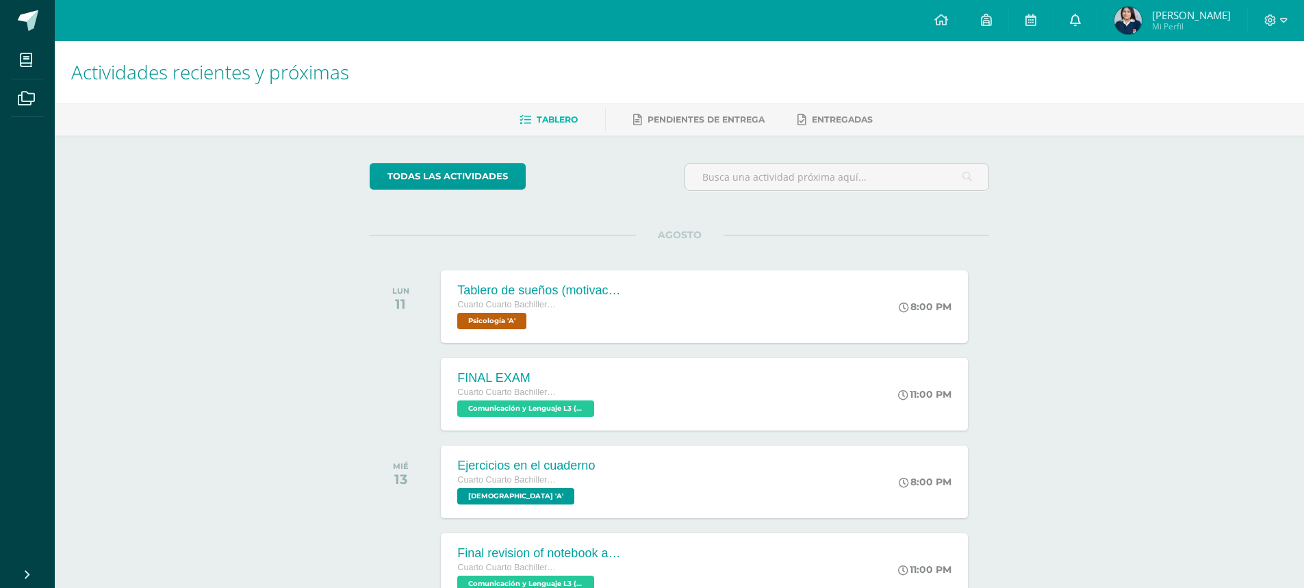
click at [1084, 36] on link at bounding box center [1075, 20] width 44 height 41
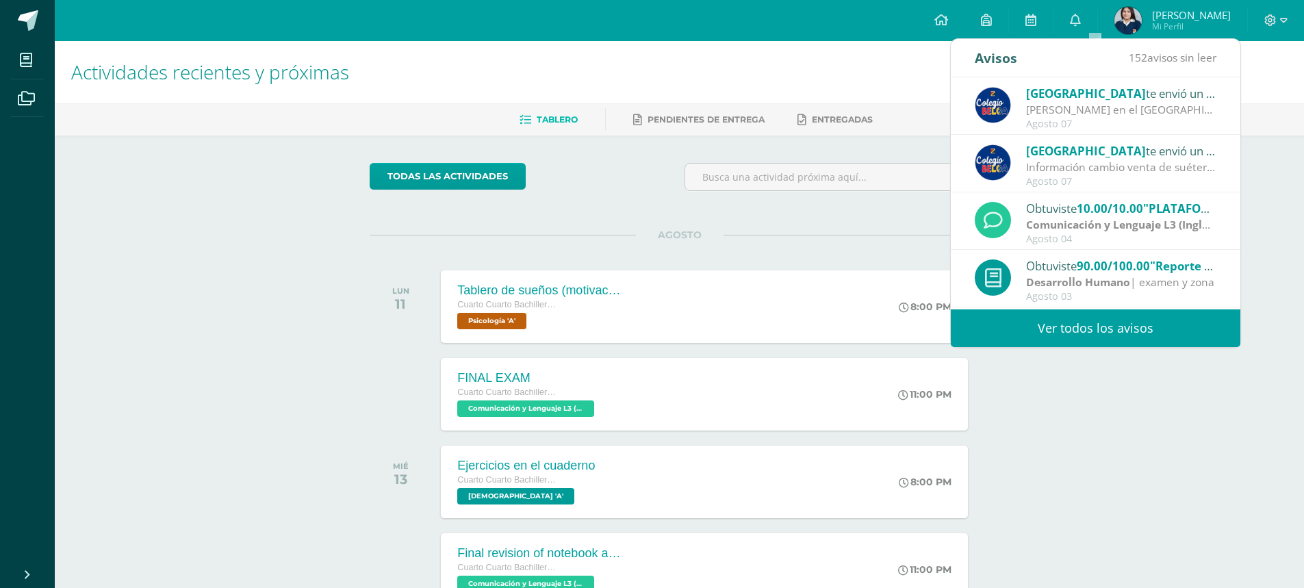
click at [1141, 103] on div "[PERSON_NAME] en el [GEOGRAPHIC_DATA]: Estimados padres y madres de familia: Le…" at bounding box center [1121, 110] width 190 height 16
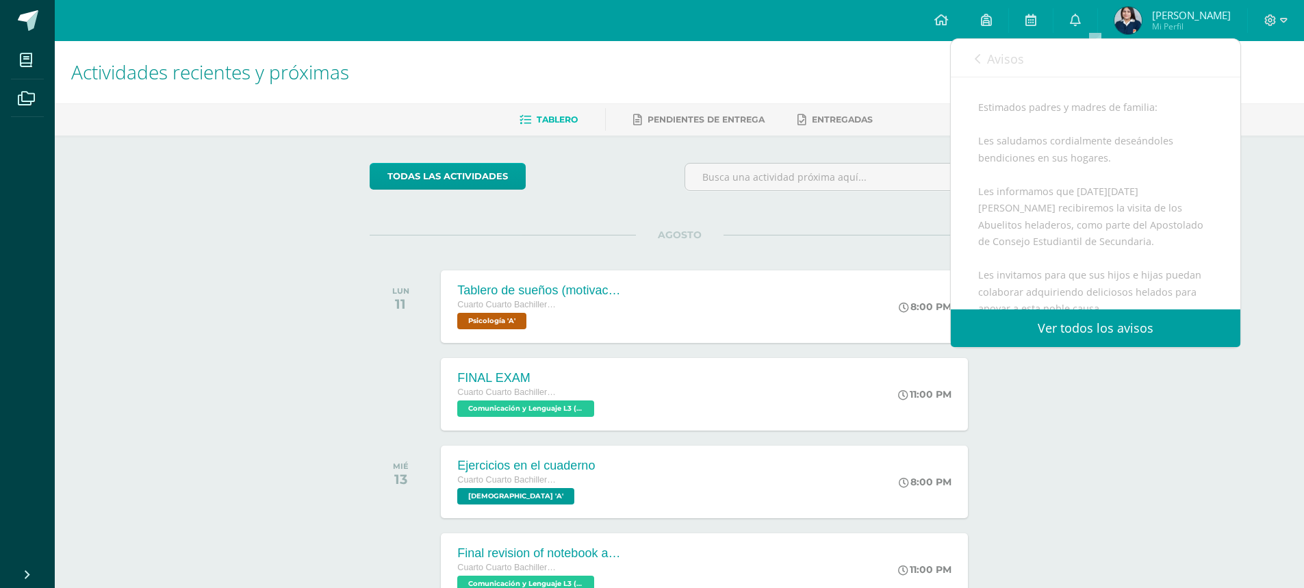
scroll to position [205, 0]
click at [990, 55] on span "Avisos" at bounding box center [1005, 59] width 37 height 16
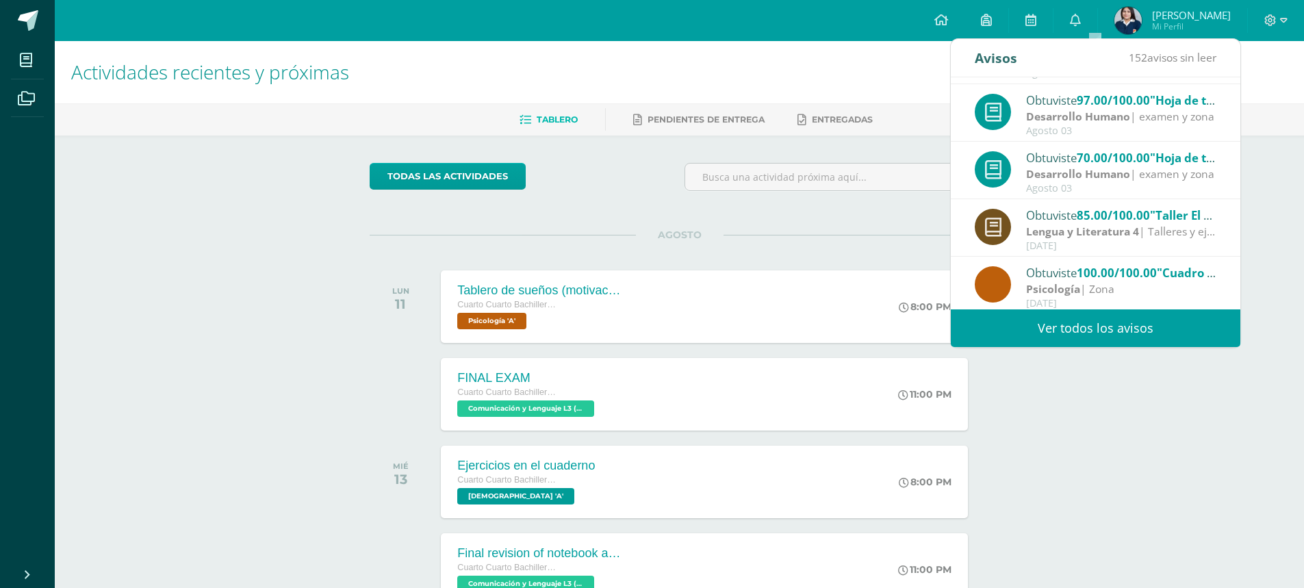
scroll to position [228, 0]
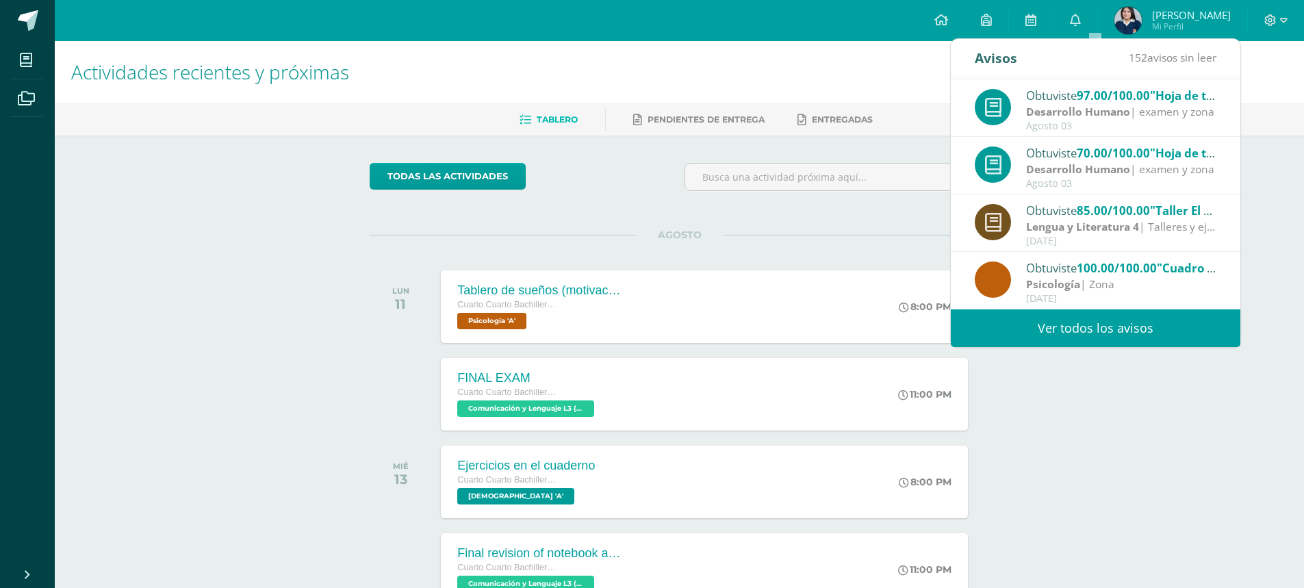
click at [1119, 232] on strong "Lengua y Literatura 4" at bounding box center [1082, 226] width 113 height 15
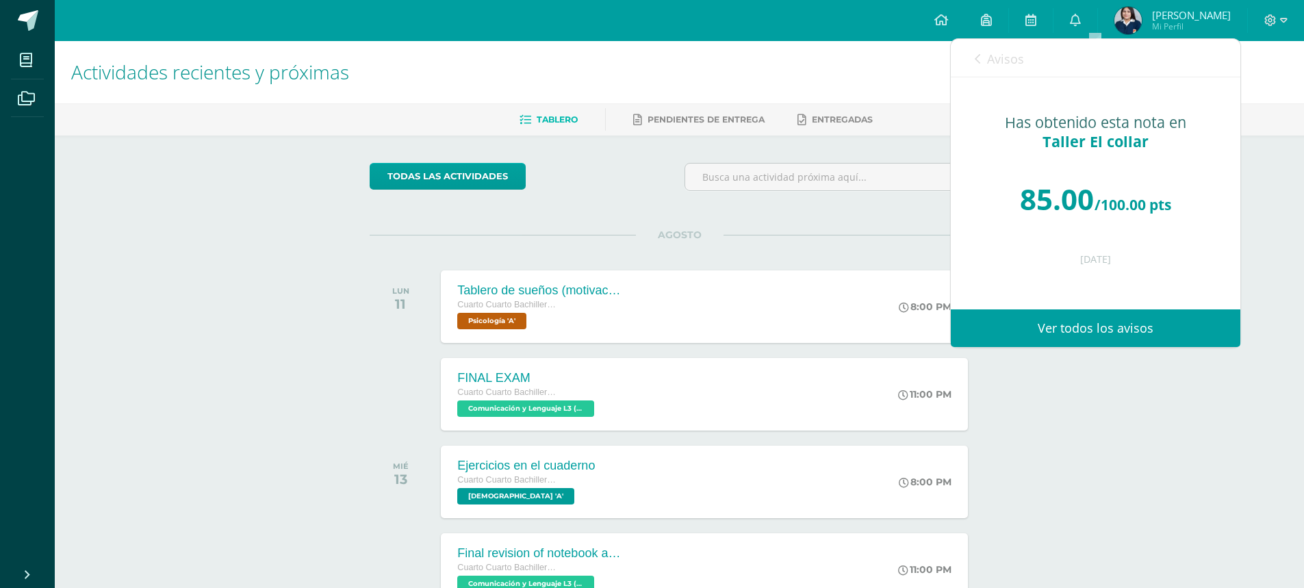
click at [977, 54] on icon at bounding box center [977, 58] width 5 height 11
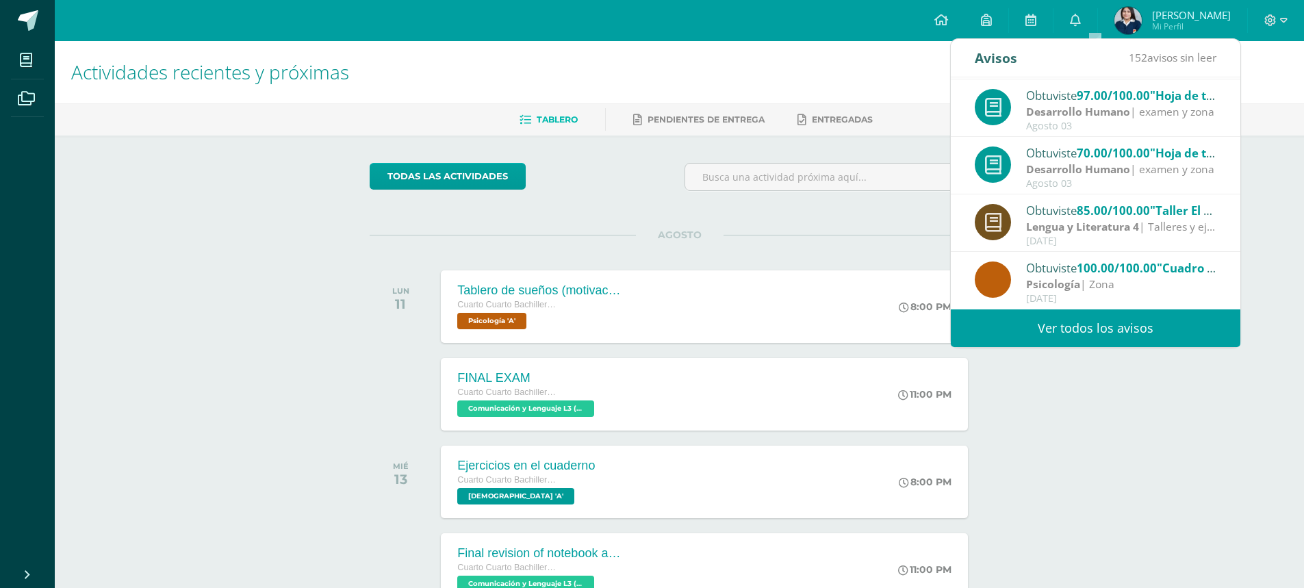
click at [1110, 311] on link "Ver todos los avisos" at bounding box center [1095, 328] width 289 height 38
click at [1106, 320] on link "Ver todos los avisos" at bounding box center [1095, 328] width 289 height 38
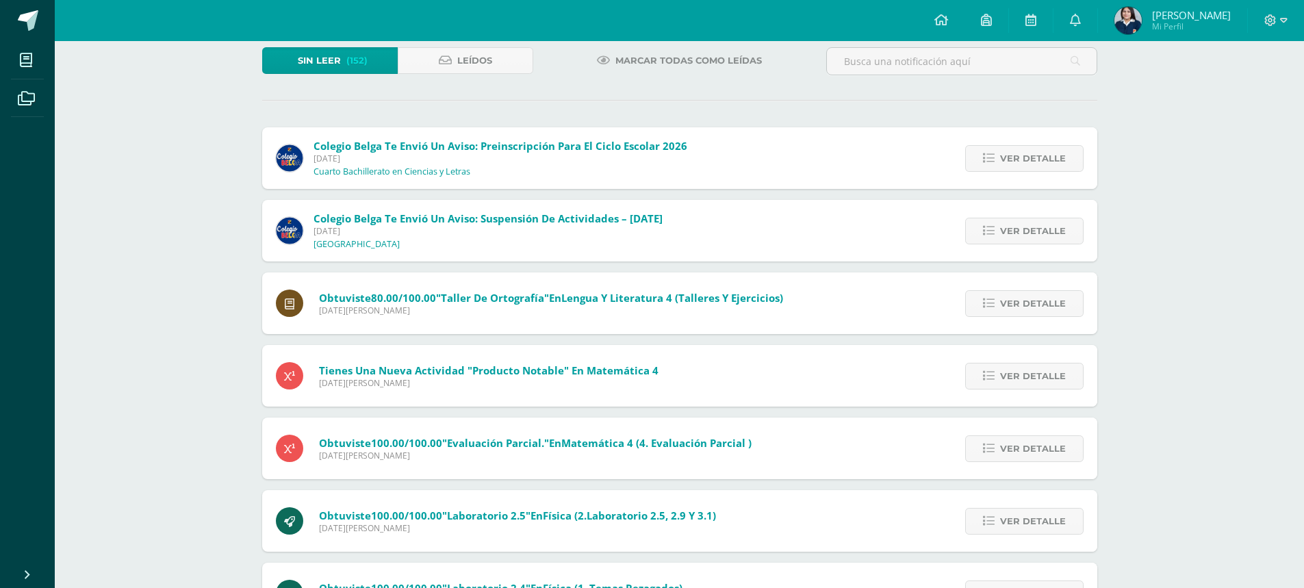
scroll to position [68, 0]
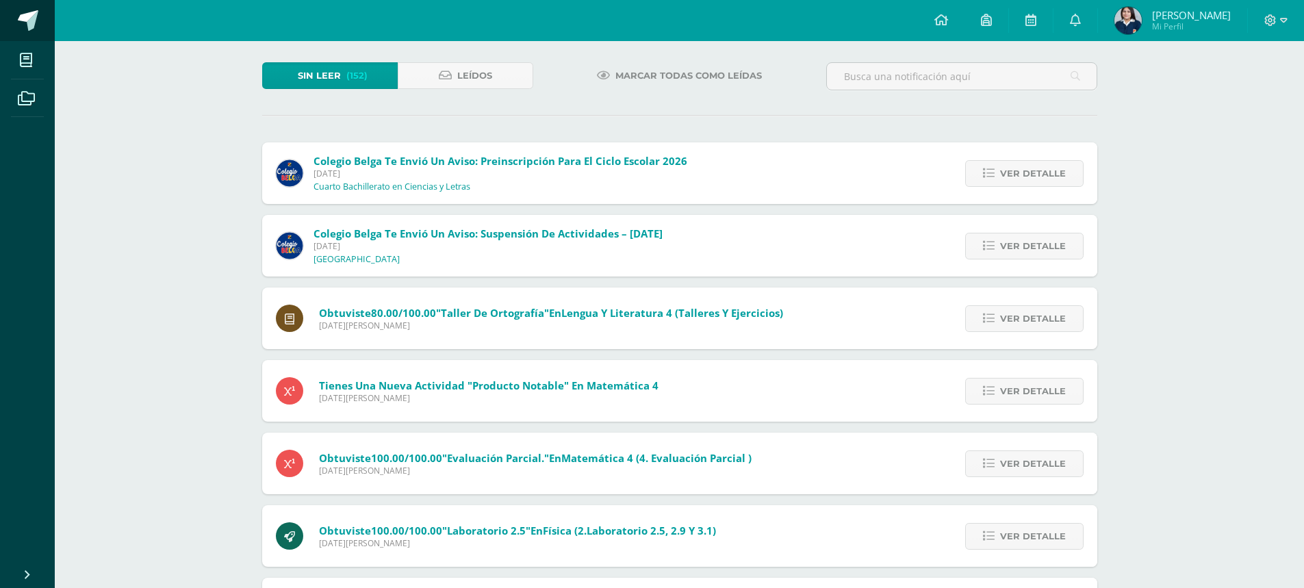
click at [31, 25] on span at bounding box center [28, 20] width 21 height 21
drag, startPoint x: 27, startPoint y: 22, endPoint x: 40, endPoint y: 5, distance: 20.9
click at [40, 5] on link at bounding box center [27, 20] width 55 height 41
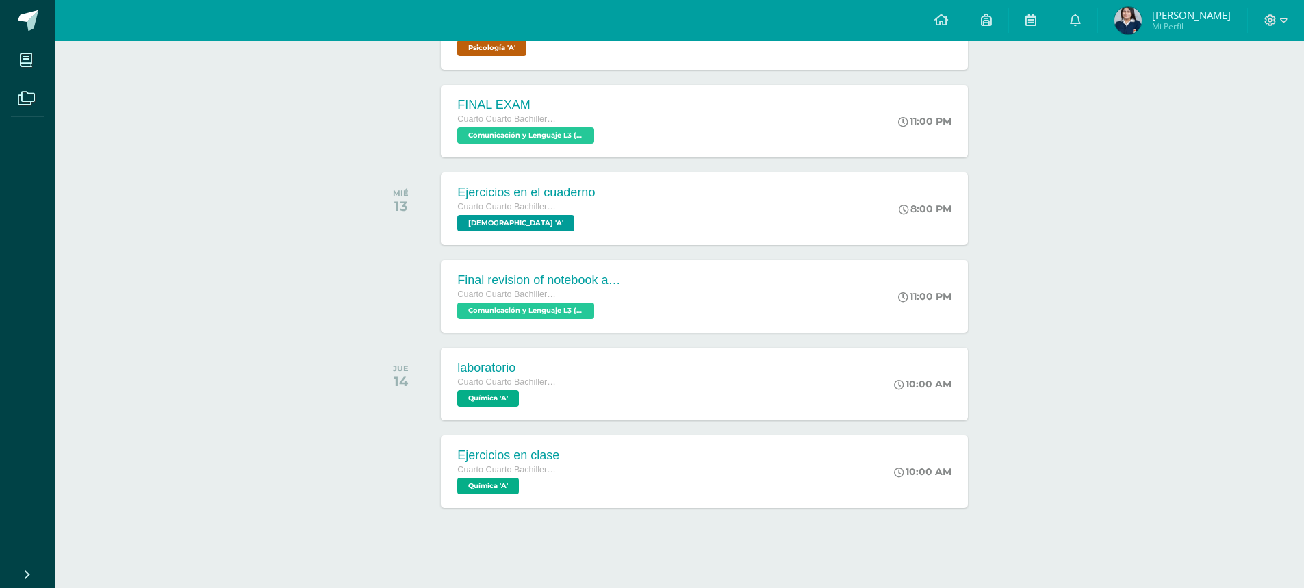
scroll to position [274, 0]
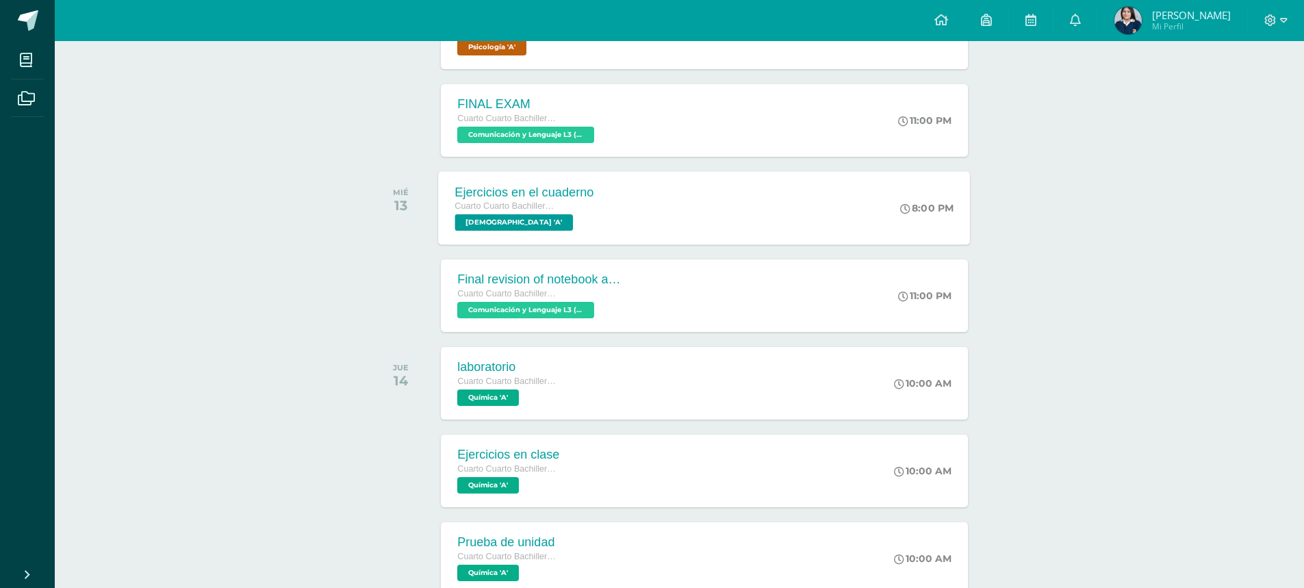
click at [580, 188] on div "Ejercicios en el cuaderno" at bounding box center [524, 192] width 139 height 14
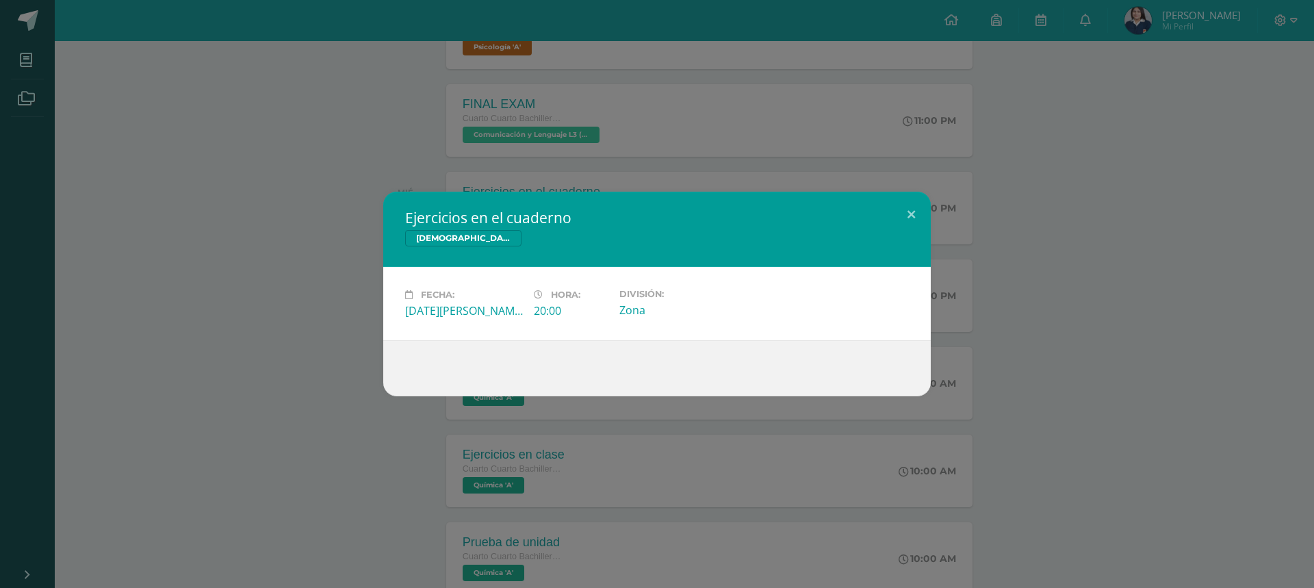
click at [580, 203] on div "Ejercicios en el cuaderno Evangelización" at bounding box center [656, 229] width 547 height 75
click at [586, 155] on div "Ejercicios en el cuaderno Evangelización Fecha: Miércoles 13 de Agosto Hora: 20…" at bounding box center [657, 294] width 1314 height 588
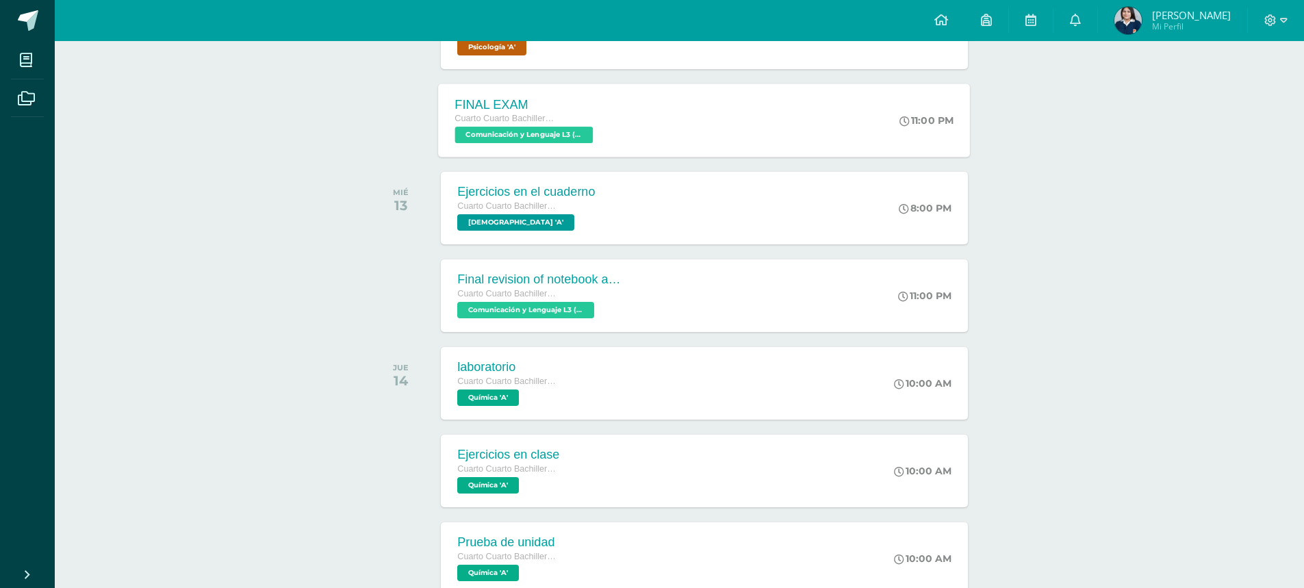
click at [580, 134] on span "Comunicación y Lenguaje L3 (Inglés) 4 'A'" at bounding box center [524, 135] width 138 height 16
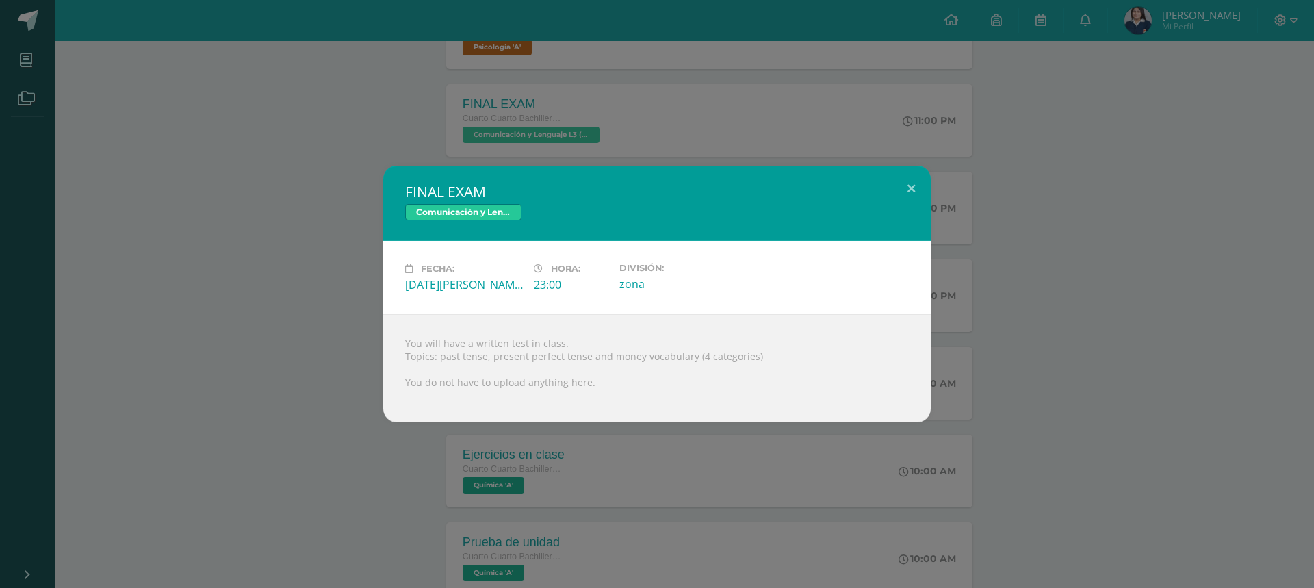
click at [281, 295] on div "FINAL EXAM Comunicación y Lenguaje L3 (Inglés) 4 Fecha: Lunes 11 de Agosto Hora…" at bounding box center [656, 294] width 1303 height 257
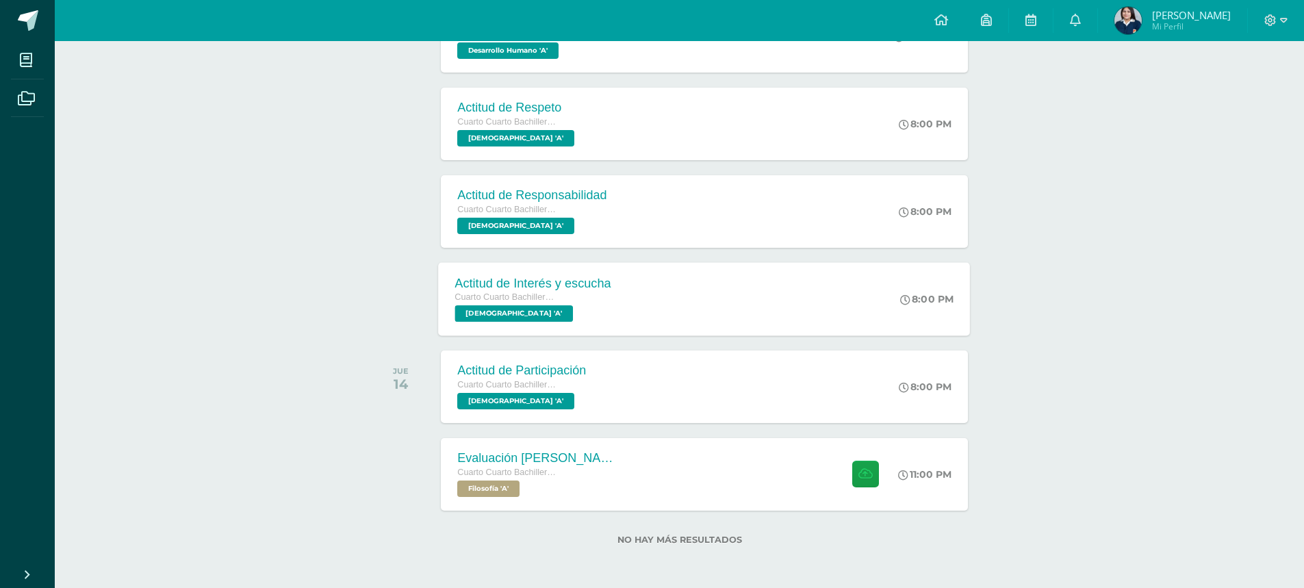
scroll to position [972, 0]
click at [513, 366] on div "Actitud de Participación" at bounding box center [520, 370] width 130 height 14
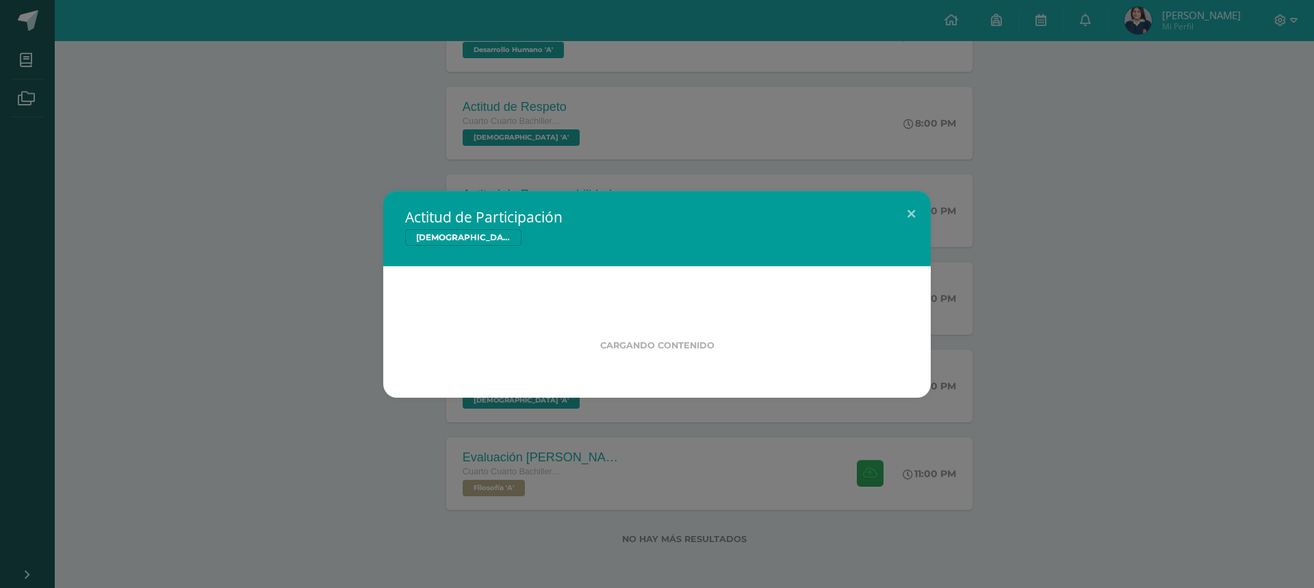
click at [315, 272] on div "Actitud de Participación Evangelización Cargando contenido" at bounding box center [656, 294] width 1303 height 207
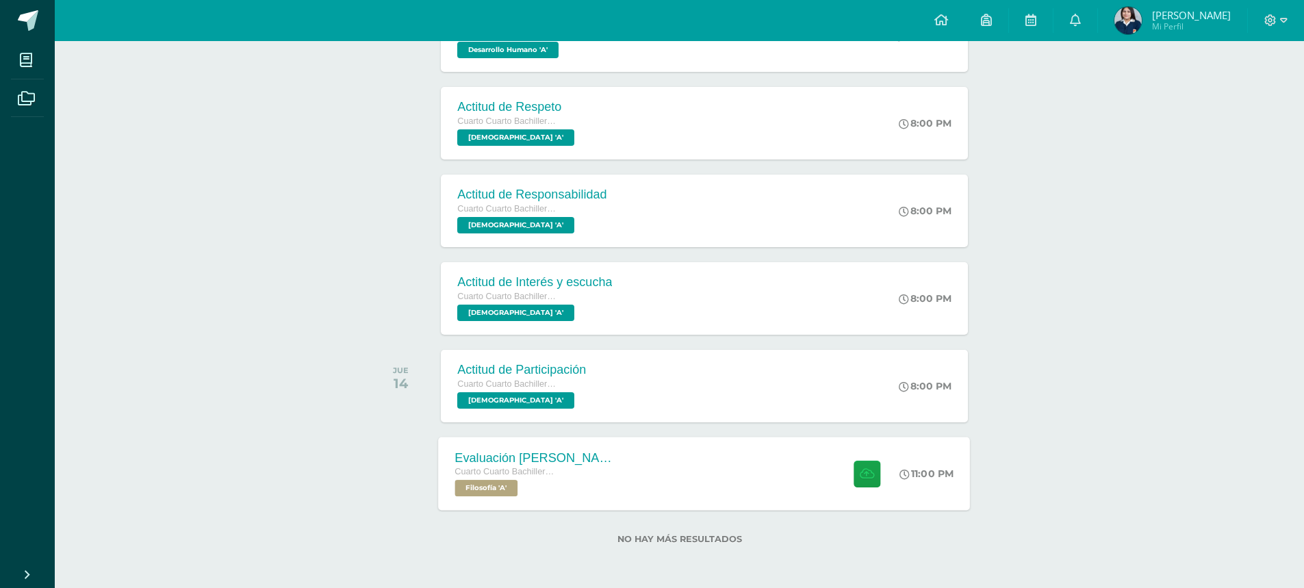
click at [662, 454] on div "Evaluación Karl Marx Cuarto Cuarto Bachillerato en Ciencias y Letras Filosofía …" at bounding box center [705, 473] width 532 height 73
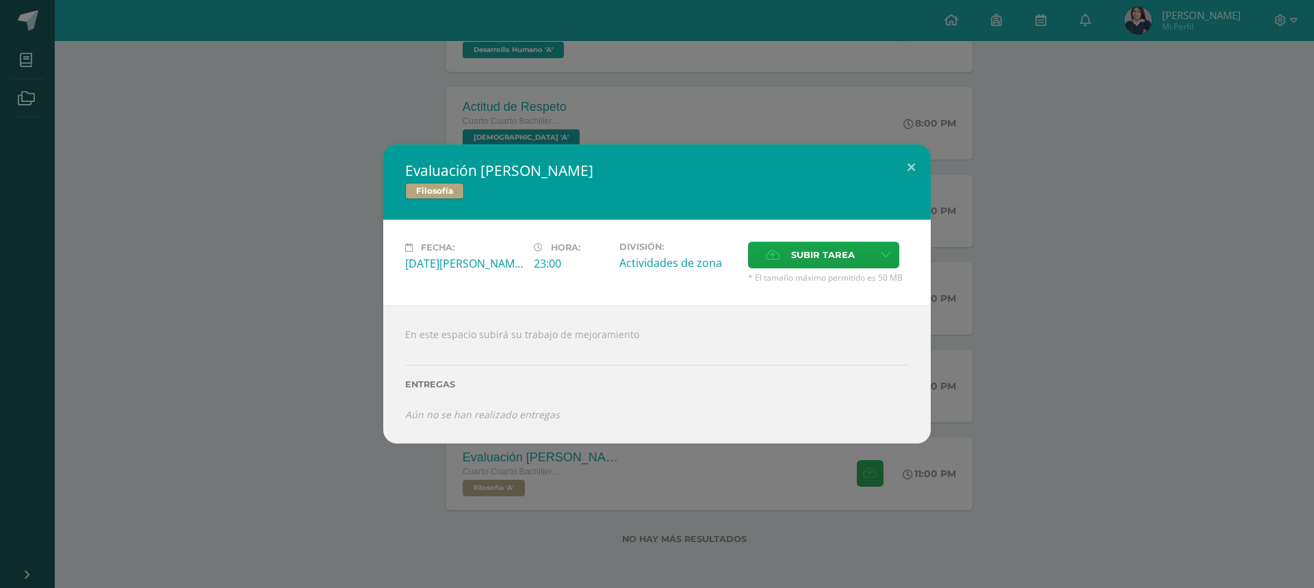
drag, startPoint x: 1122, startPoint y: 312, endPoint x: 923, endPoint y: 287, distance: 201.3
click at [1121, 311] on div "Evaluación Karl Marx Filosofía Fecha: Jueves 14 de Agosto Hora: 23:00 División:…" at bounding box center [656, 293] width 1303 height 299
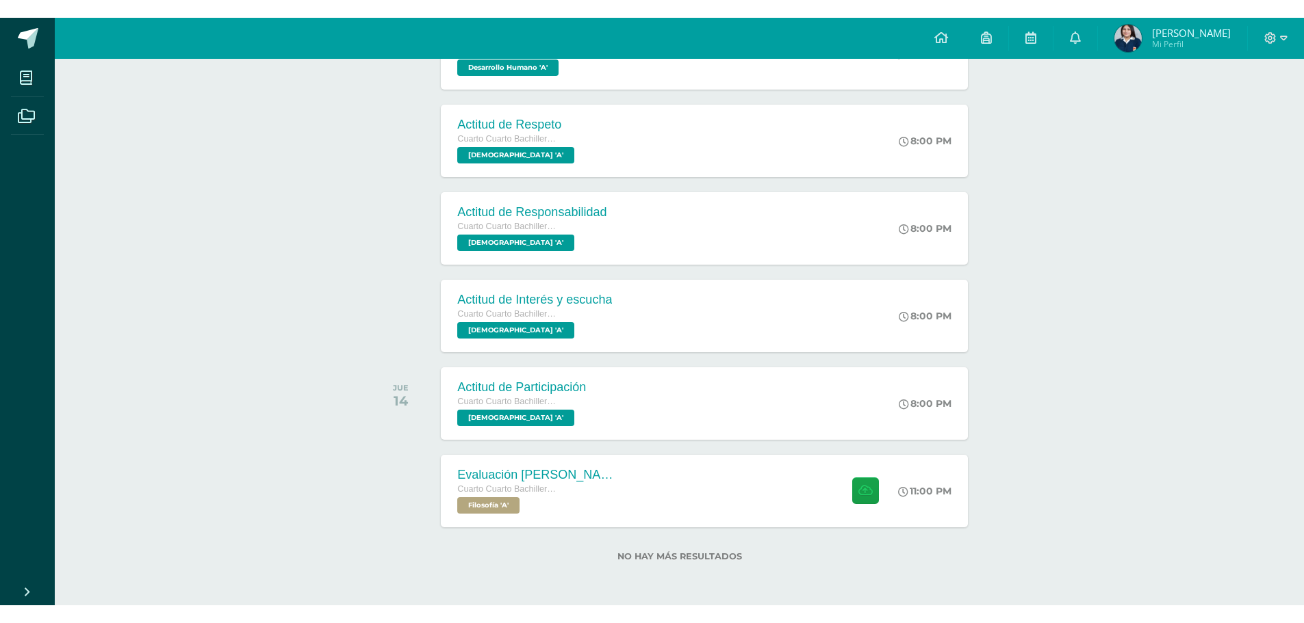
scroll to position [936, 0]
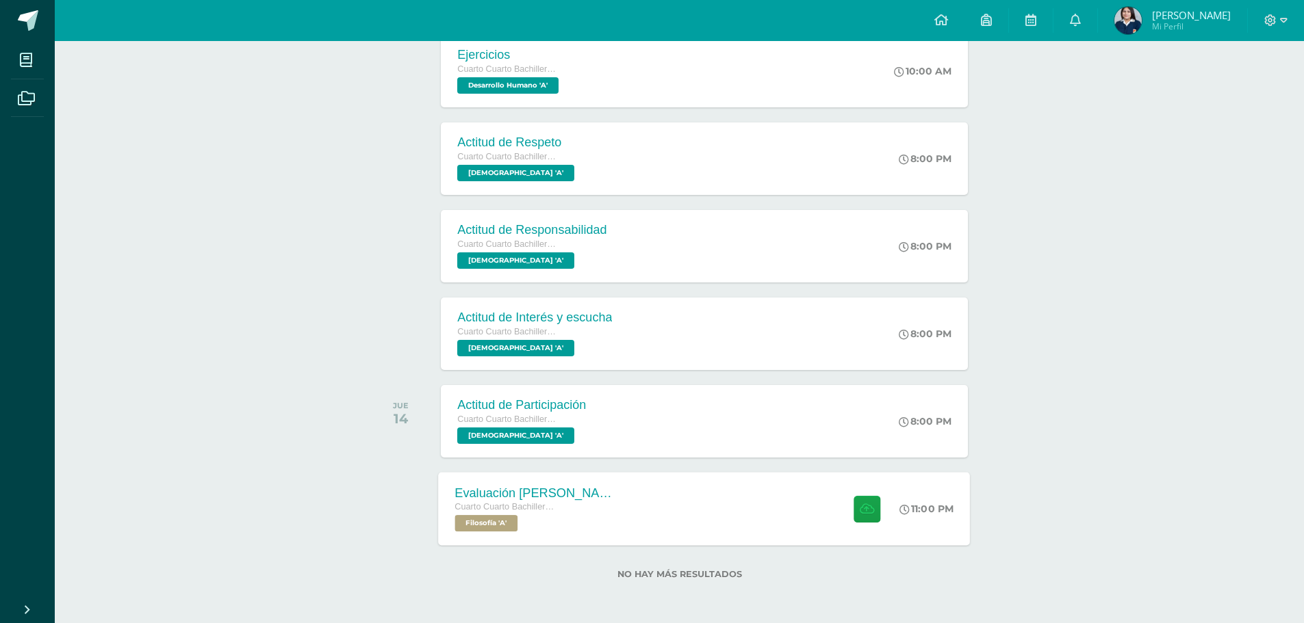
click at [465, 519] on span "Filosofía 'A'" at bounding box center [486, 523] width 63 height 16
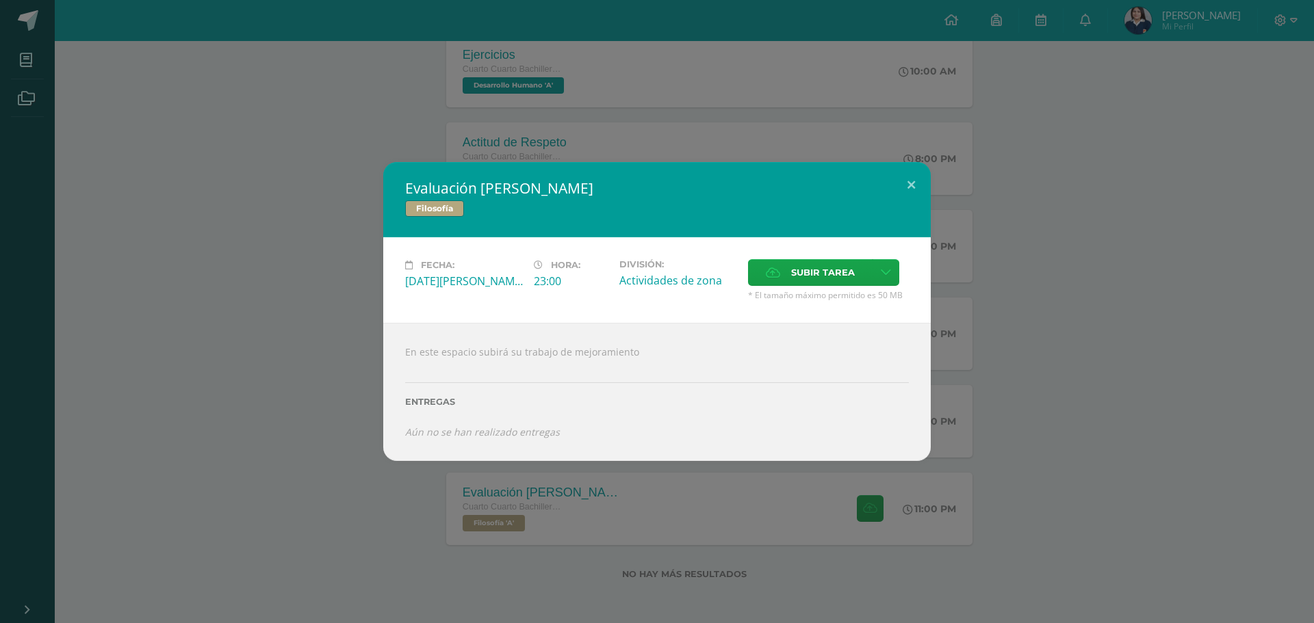
click at [415, 564] on div "Evaluación Karl Marx Filosofía Fecha: Jueves 14 de Agosto Hora: 23:00 División:…" at bounding box center [657, 311] width 1314 height 623
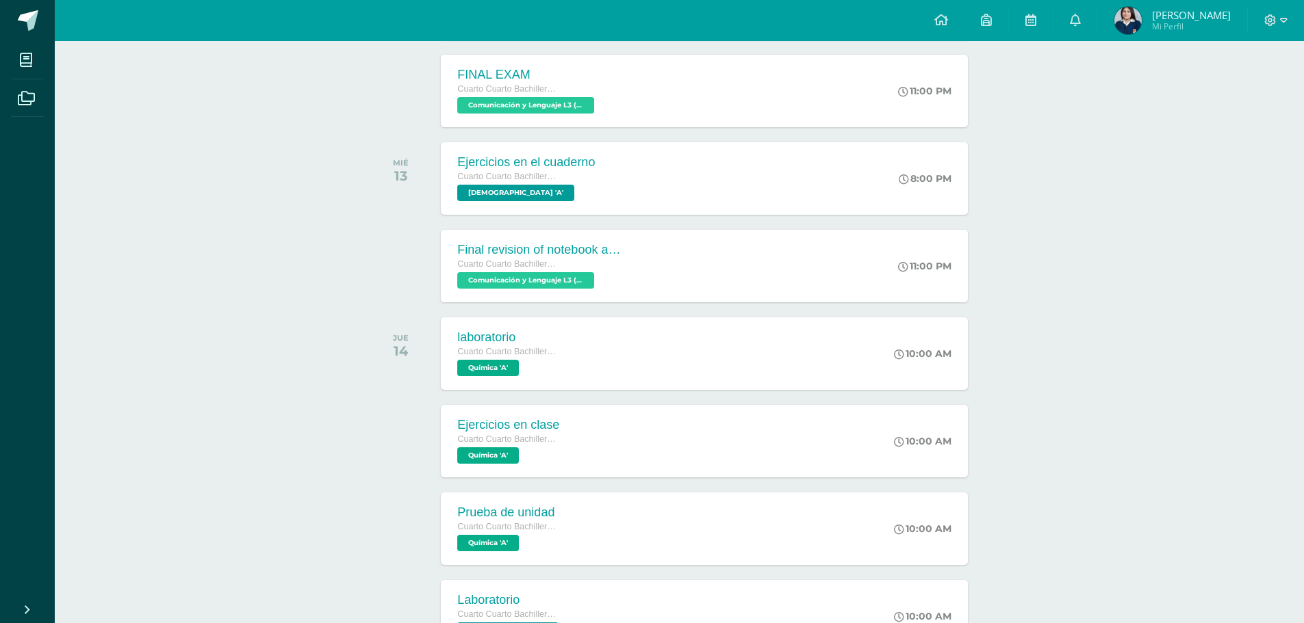
scroll to position [0, 0]
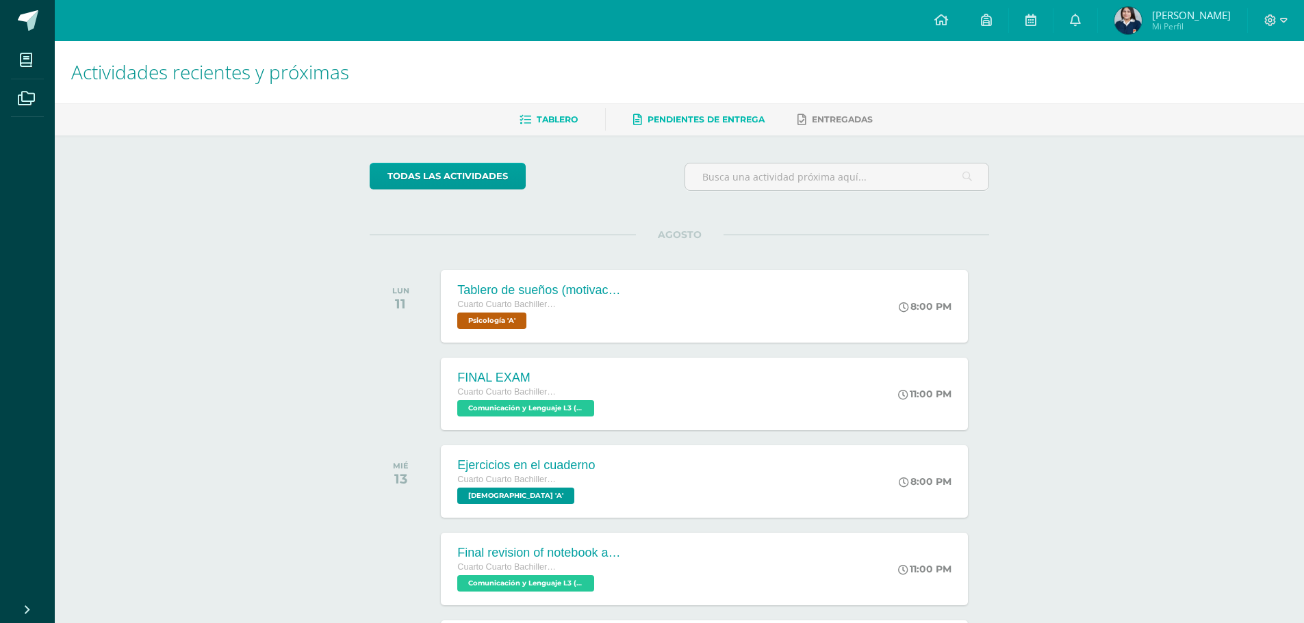
click at [708, 117] on span "Pendientes de entrega" at bounding box center [705, 119] width 117 height 10
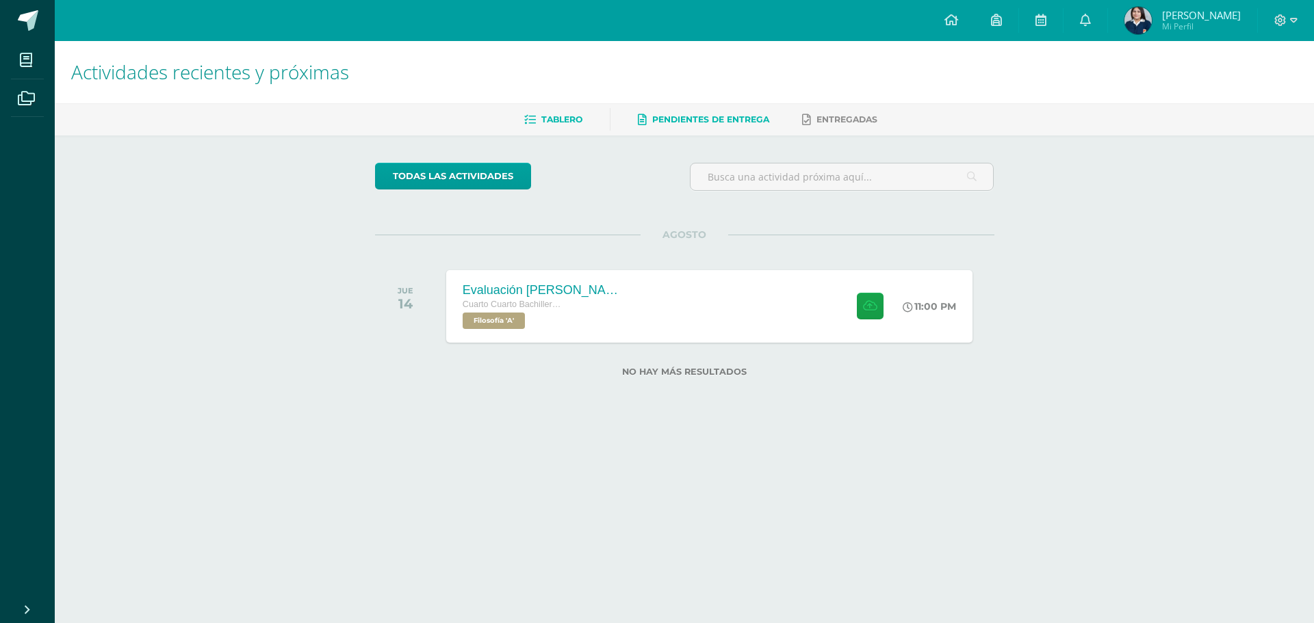
click at [567, 125] on span "Tablero" at bounding box center [561, 119] width 41 height 10
click at [1107, 27] on link at bounding box center [1086, 20] width 44 height 41
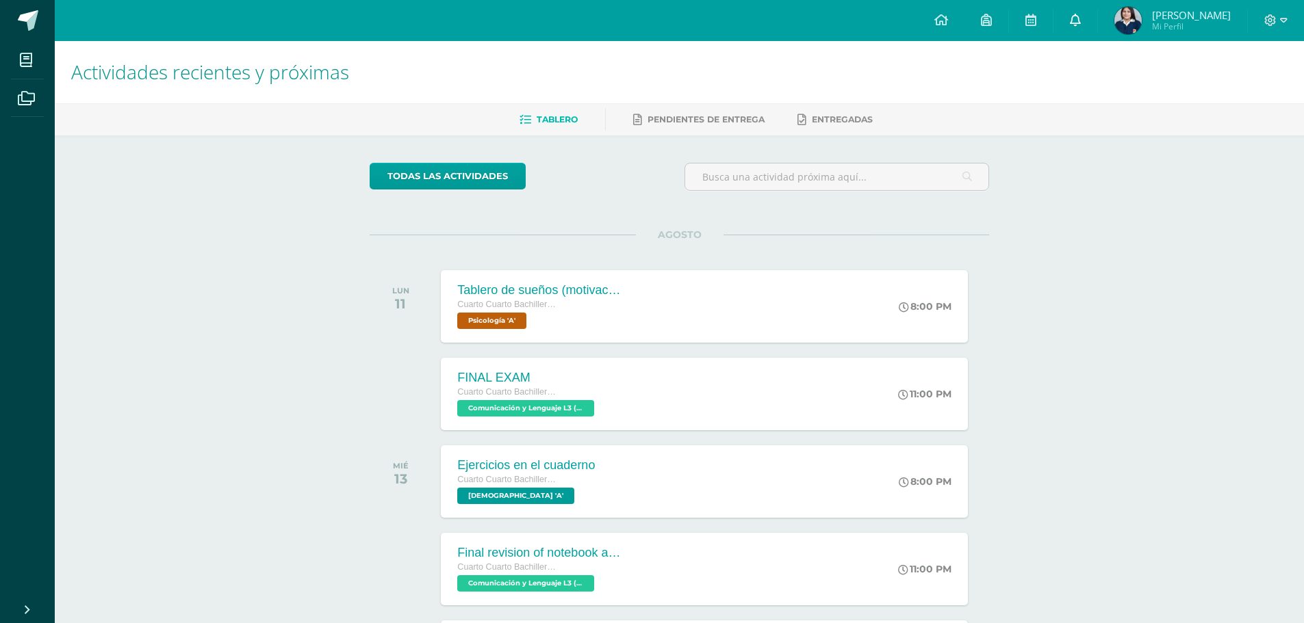
drag, startPoint x: 0, startPoint y: 0, endPoint x: 1111, endPoint y: 27, distance: 1111.1
click at [1097, 27] on link at bounding box center [1075, 20] width 44 height 41
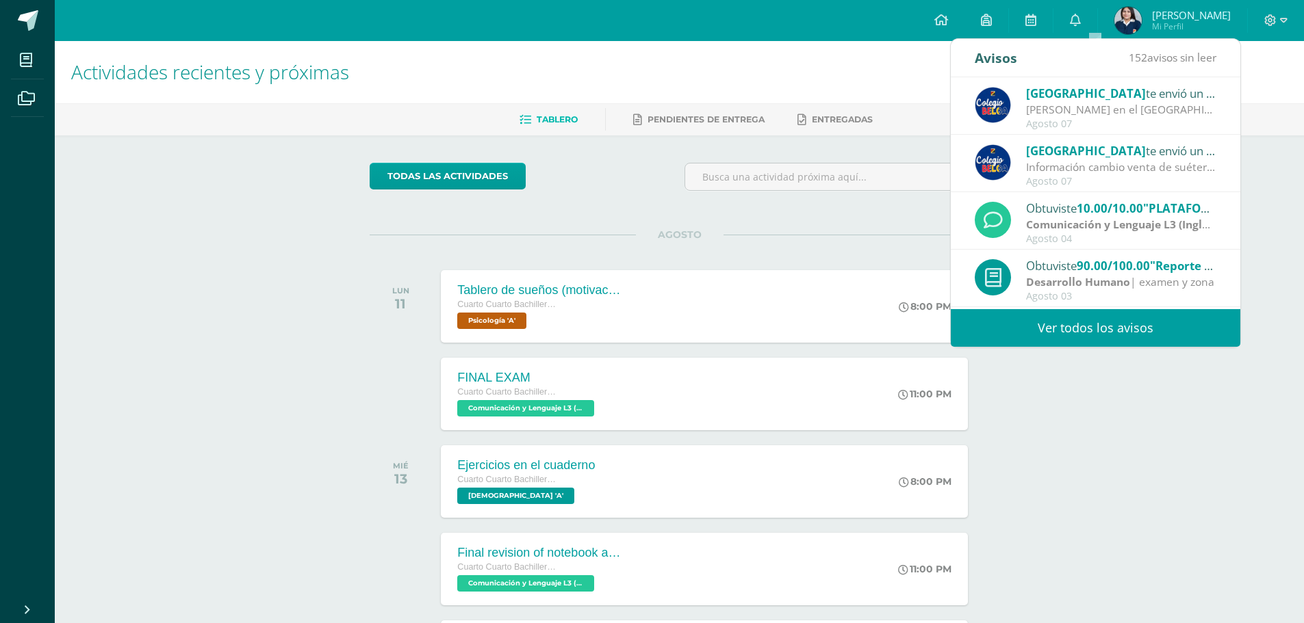
click at [797, 235] on div "AGOSTO" at bounding box center [679, 235] width 619 height 1
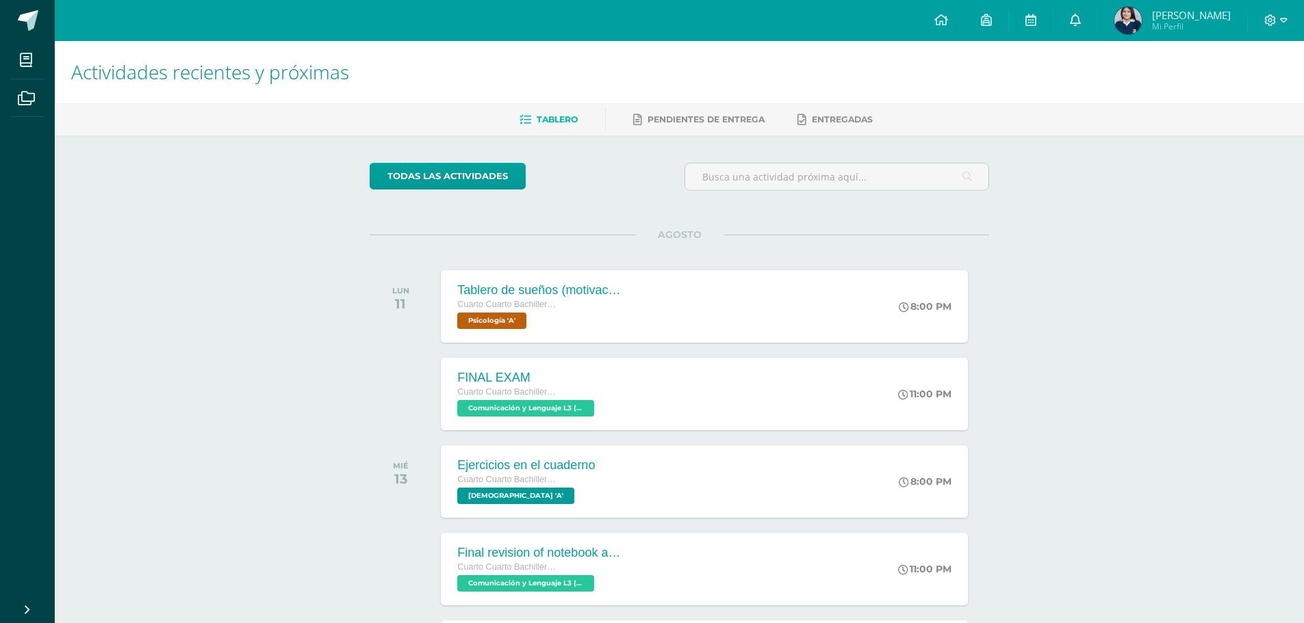
click at [1087, 8] on link at bounding box center [1075, 20] width 44 height 41
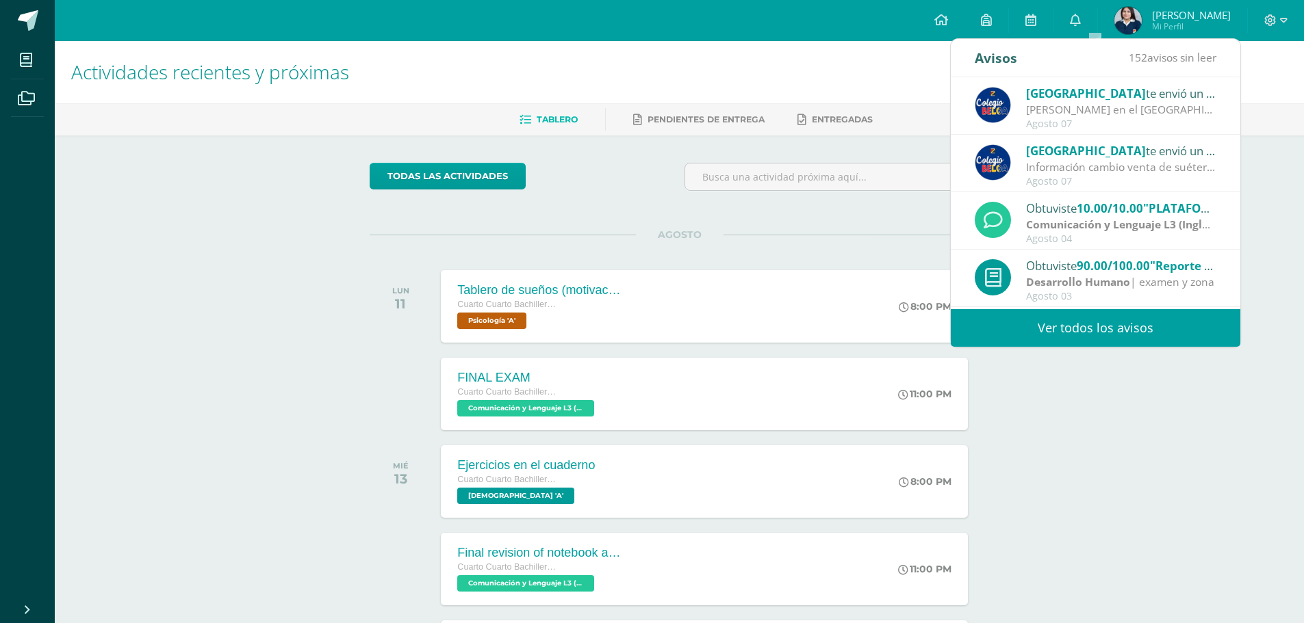
click at [68, 317] on div "Actividades recientes y próximas Tablero Pendientes de entrega Entregadas todas…" at bounding box center [679, 454] width 1249 height 826
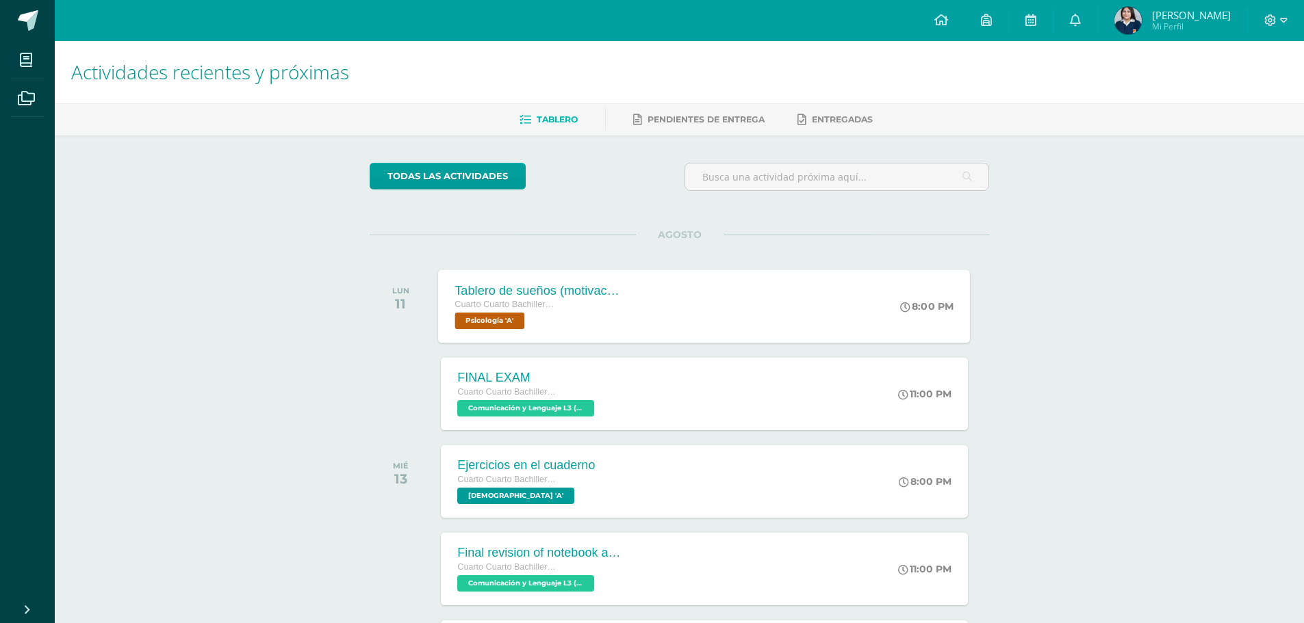
click at [511, 316] on span "Psicología 'A'" at bounding box center [490, 321] width 70 height 16
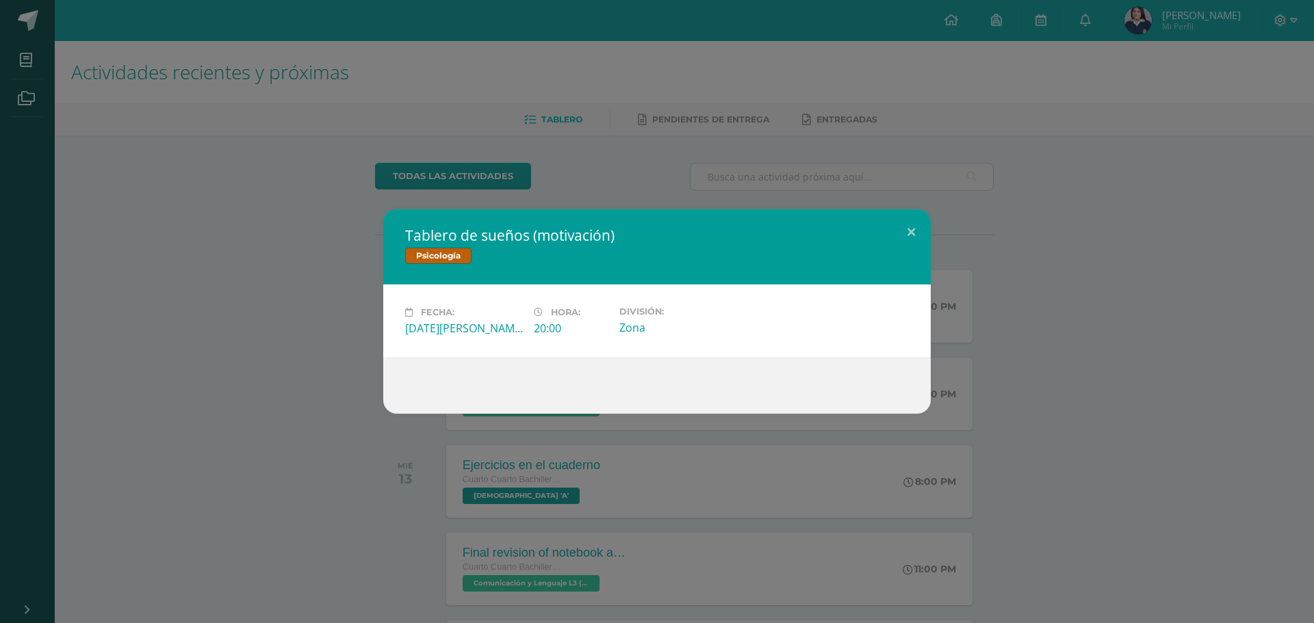
drag, startPoint x: 417, startPoint y: 242, endPoint x: 471, endPoint y: 305, distance: 82.0
click at [470, 300] on div "Tablero de sueños (motivación) Psicología Fecha: [DATE][PERSON_NAME] Hora: 20:0…" at bounding box center [656, 311] width 547 height 205
click at [437, 259] on span "Psicología" at bounding box center [438, 256] width 66 height 16
click at [1111, 155] on div "Tablero de sueños (motivación) Psicología Fecha: Lunes 11 de Agosto Hora: 20:00…" at bounding box center [657, 311] width 1314 height 623
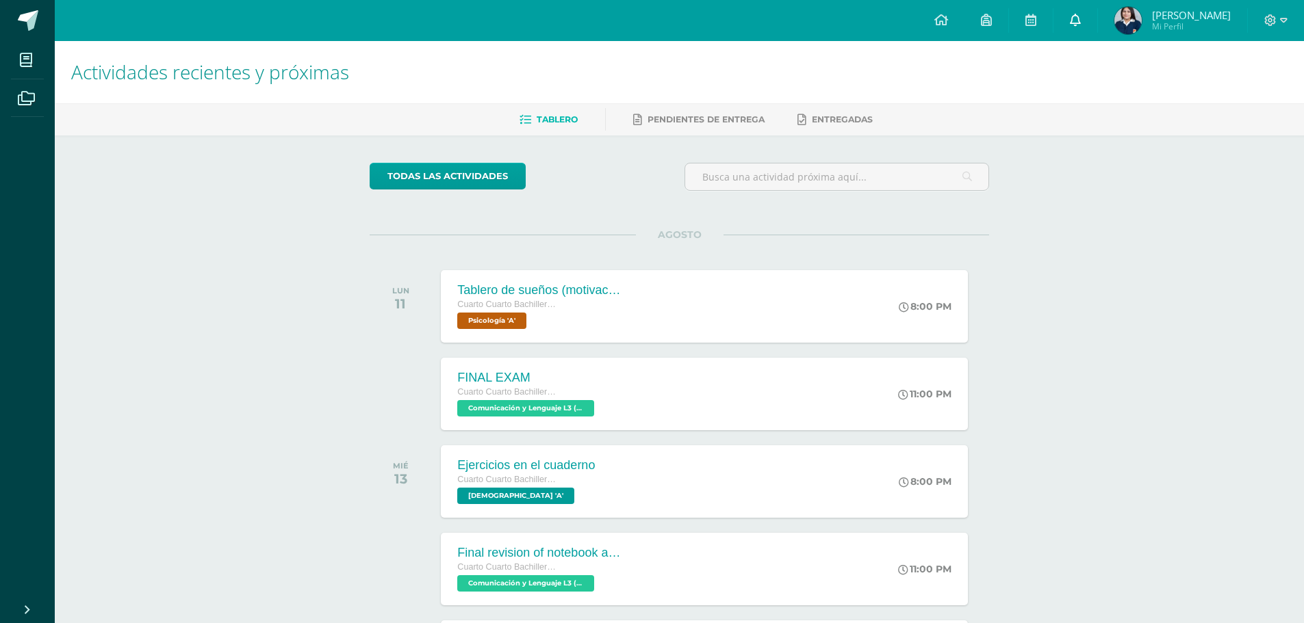
click at [1097, 5] on link at bounding box center [1075, 20] width 44 height 41
click at [1104, 506] on div "Actividades recientes y próximas Tablero Pendientes de entrega Entregadas todas…" at bounding box center [679, 454] width 1249 height 826
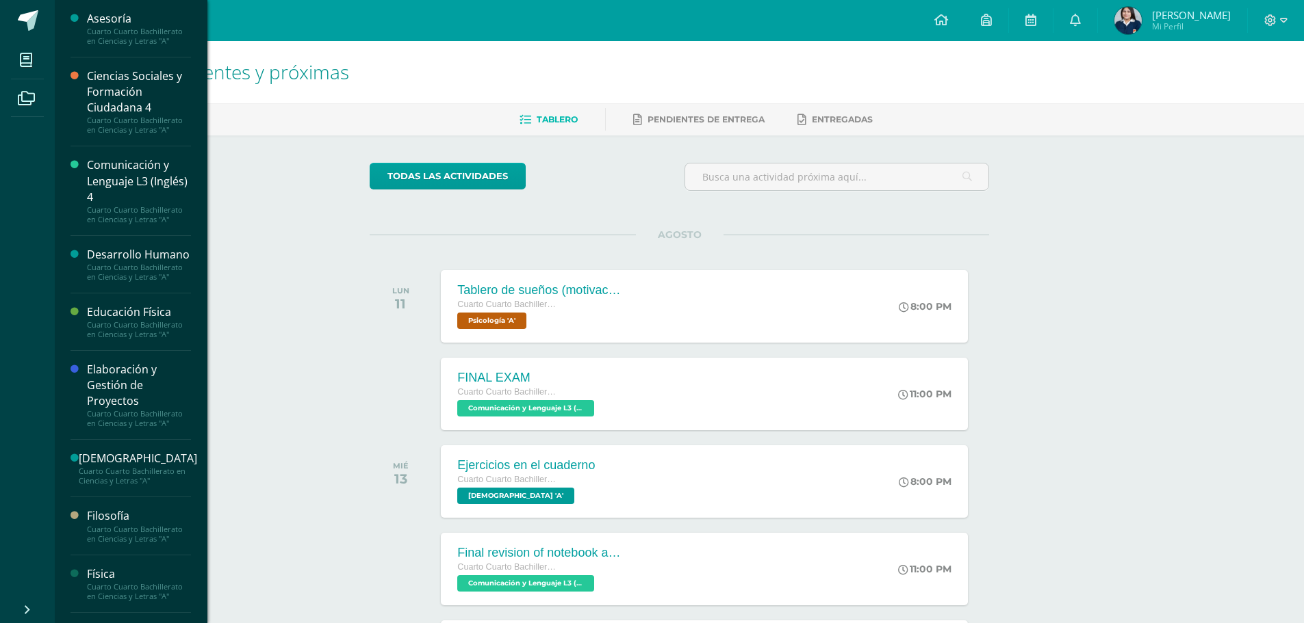
click at [10, 60] on li "Mis cursos" at bounding box center [27, 60] width 55 height 38
click at [16, 47] on span at bounding box center [26, 59] width 31 height 31
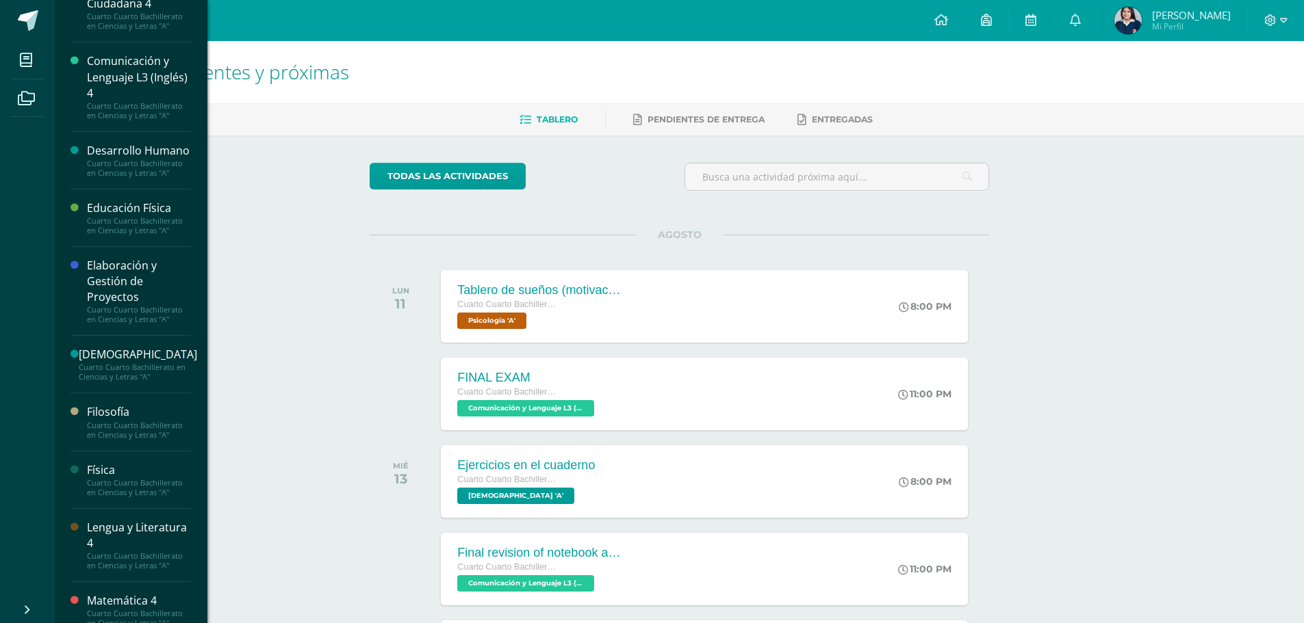
scroll to position [137, 0]
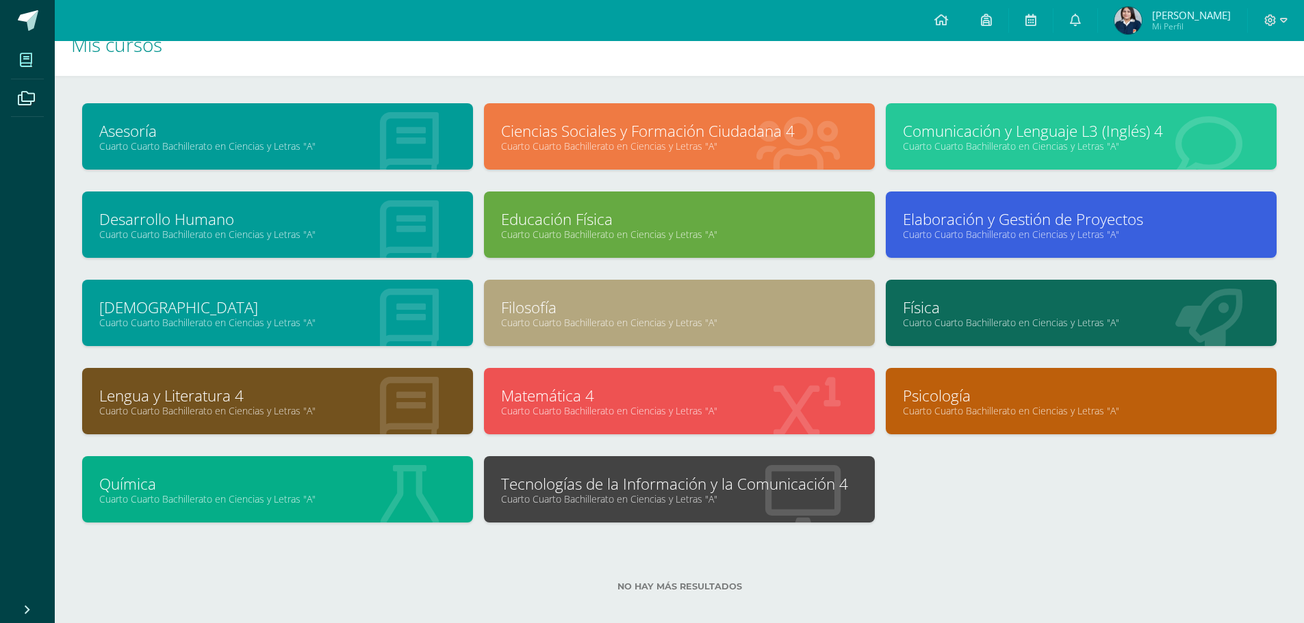
scroll to position [40, 0]
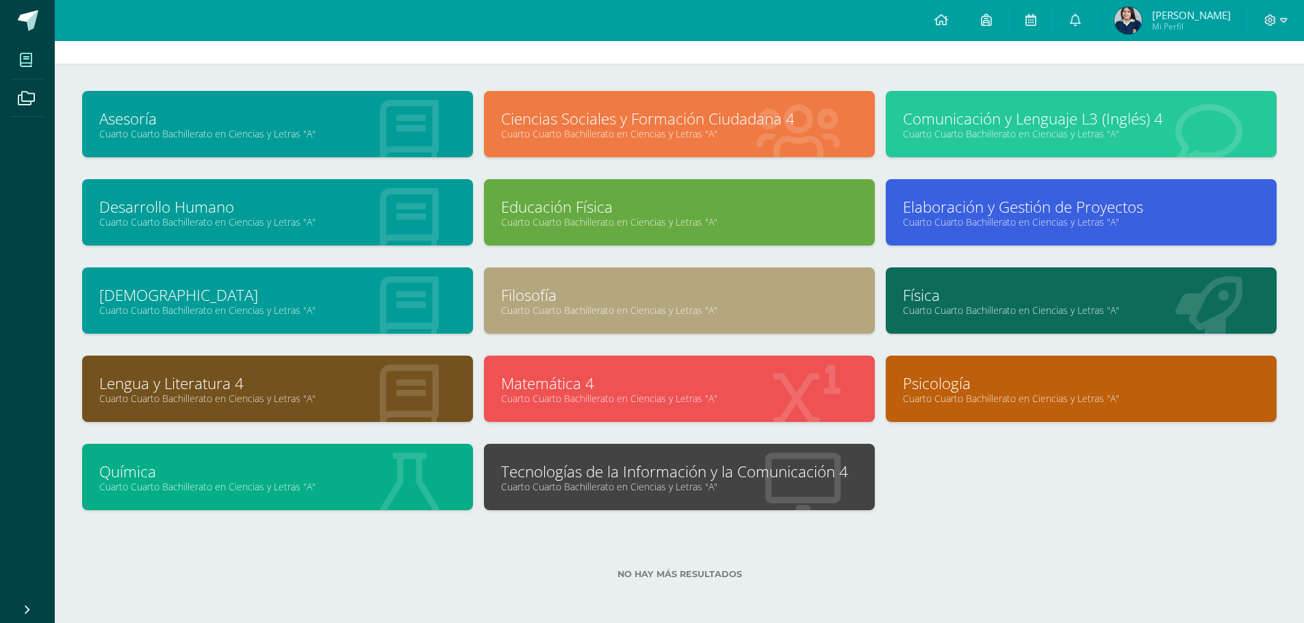
click at [699, 474] on link "Tecnologías de la Información y la Comunicación 4" at bounding box center [679, 471] width 357 height 21
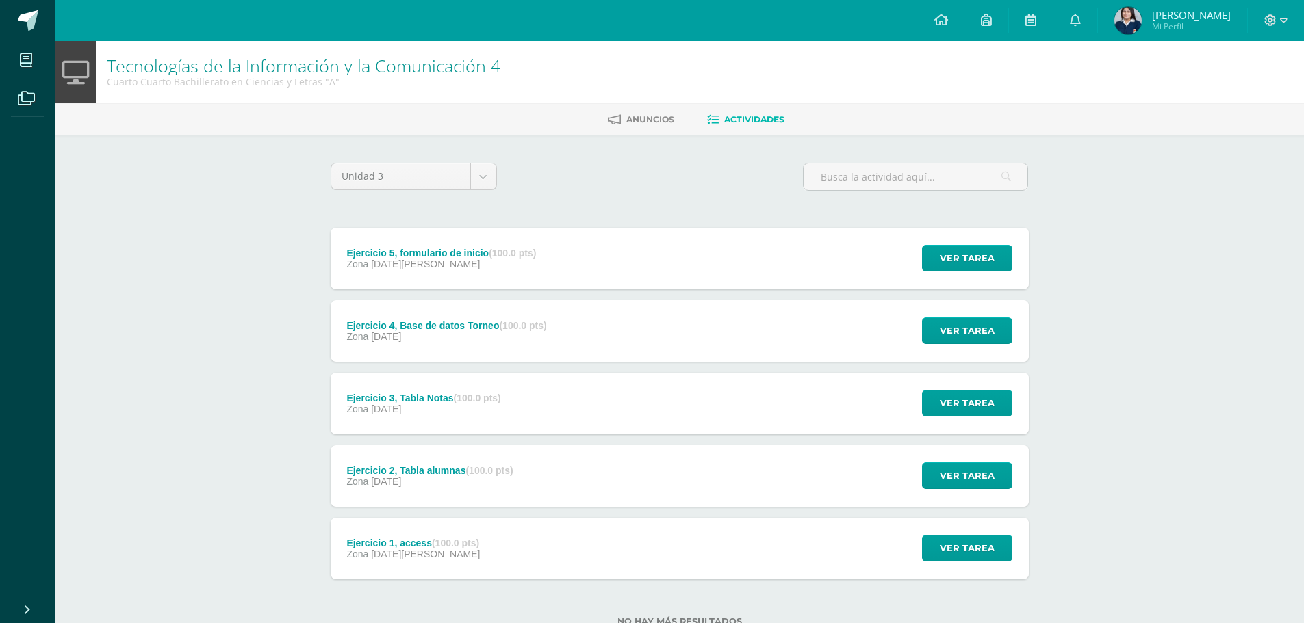
click at [490, 262] on div "Zona [DATE][PERSON_NAME]" at bounding box center [441, 264] width 190 height 11
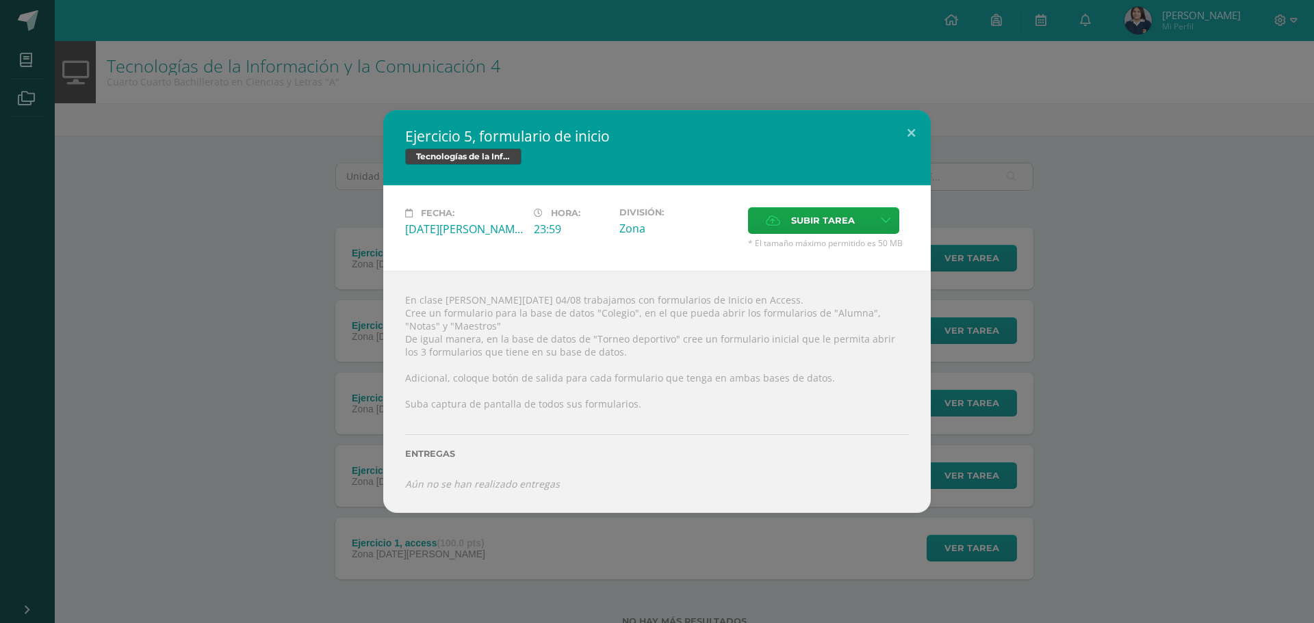
click at [1149, 296] on div "Ejercicio 5, formulario de inicio Tecnologías de la Información y la Comunicaci…" at bounding box center [656, 311] width 1303 height 403
